Goal: Task Accomplishment & Management: Use online tool/utility

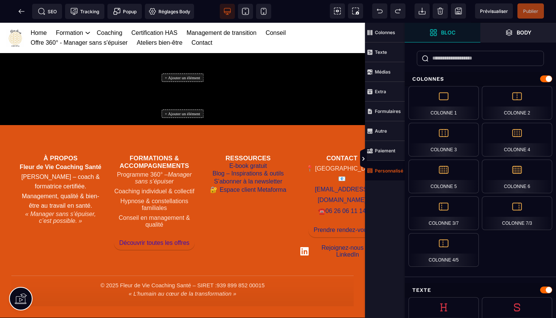
click at [381, 168] on strong "Personnalisé" at bounding box center [389, 171] width 28 height 6
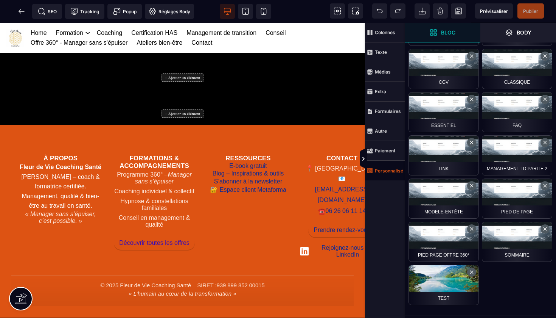
scroll to position [345, 0]
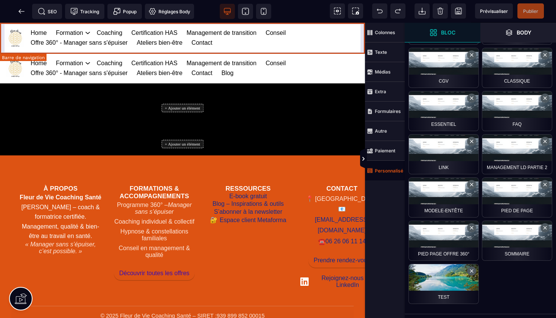
click at [363, 33] on div "Home Formation Management et leadership Gestion des risques en santé Management…" at bounding box center [182, 38] width 365 height 30
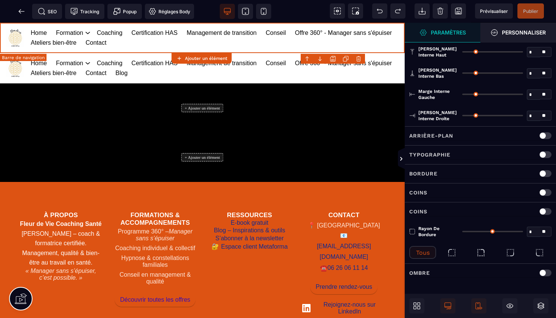
type input "*"
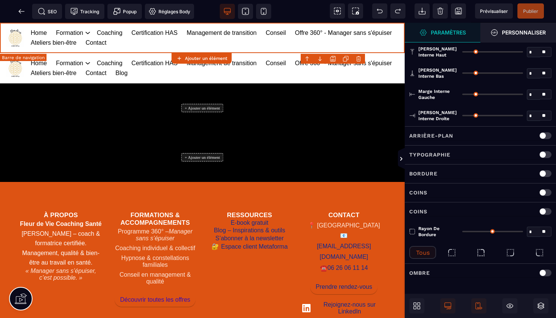
type input "**"
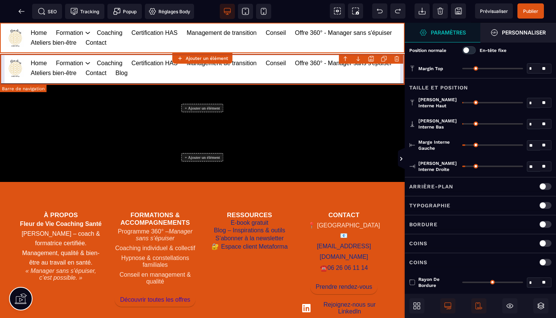
click at [397, 59] on body "B I U S A ******* Ajouter un élément" at bounding box center [278, 159] width 556 height 318
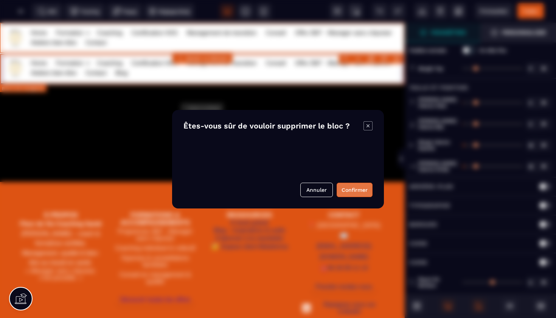
click at [352, 189] on button "Confirmer" at bounding box center [355, 189] width 36 height 14
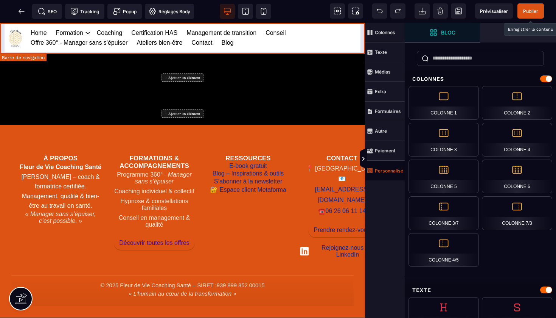
click at [531, 13] on span "Publier" at bounding box center [531, 11] width 15 height 6
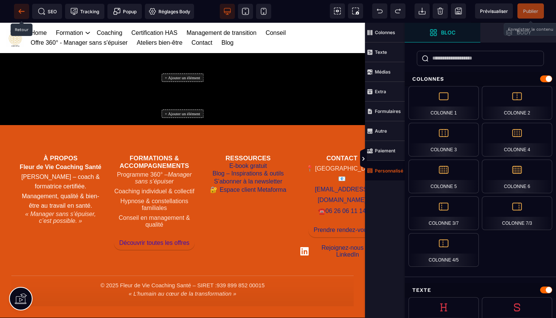
click at [19, 11] on icon at bounding box center [22, 11] width 6 height 0
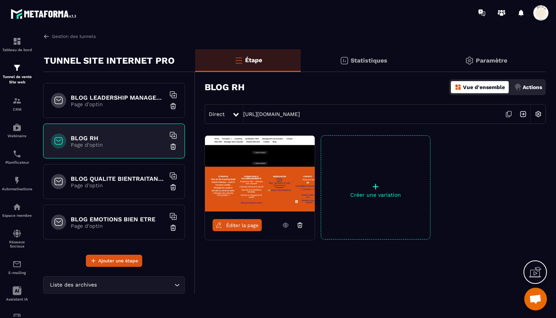
scroll to position [930, 0]
click at [106, 174] on div "BLOG QUALITE BIENTRAITANCE Page d'optin" at bounding box center [114, 181] width 142 height 35
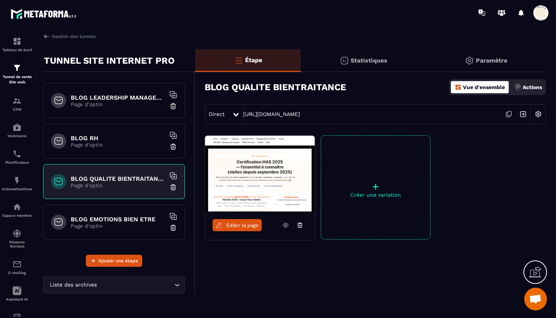
click at [118, 98] on h6 "BLOG LEADERSHIP MANAGEMENT" at bounding box center [118, 97] width 95 height 7
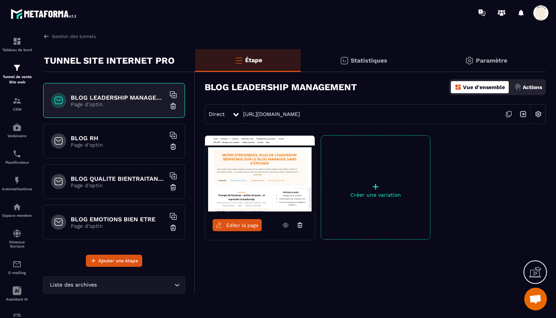
click at [111, 212] on div "BLOG EMOTIONS BIEN ETRE Page d'optin" at bounding box center [114, 221] width 142 height 35
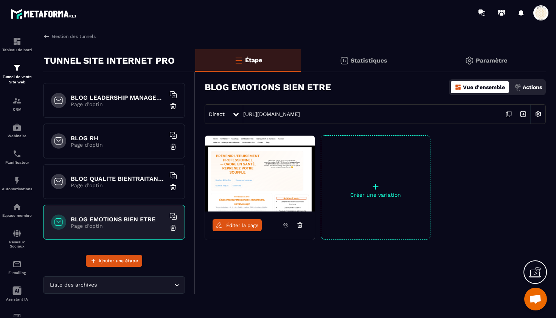
click at [149, 179] on h6 "BLOG QUALITE BIENTRAITANCE" at bounding box center [118, 178] width 95 height 7
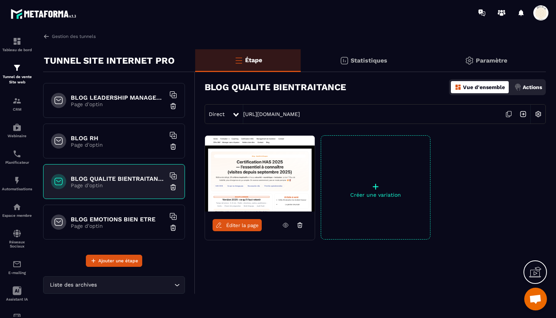
click at [243, 175] on img at bounding box center [260, 174] width 110 height 76
click at [239, 226] on span "Éditer la page" at bounding box center [242, 225] width 33 height 6
